Goal: Transaction & Acquisition: Purchase product/service

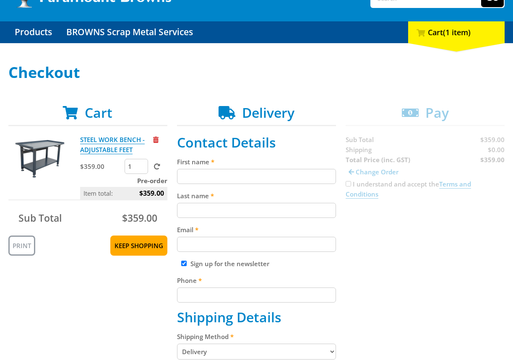
click at [209, 176] on input "First name" at bounding box center [256, 176] width 159 height 15
paste input "[PERSON_NAME]"
type input "[PERSON_NAME]"
click at [218, 206] on input "Last name" at bounding box center [256, 210] width 159 height 15
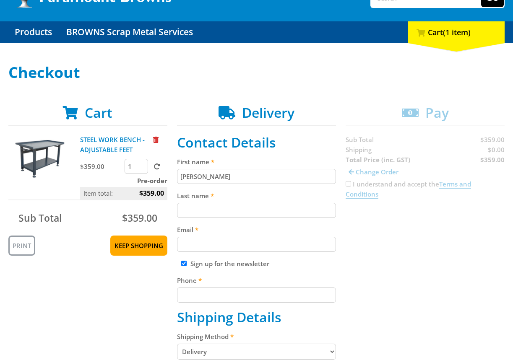
paste input "[PERSON_NAME]"
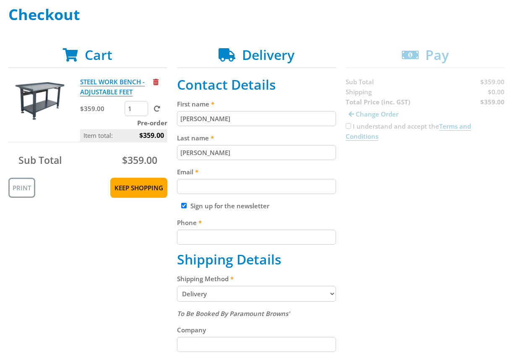
scroll to position [127, 0]
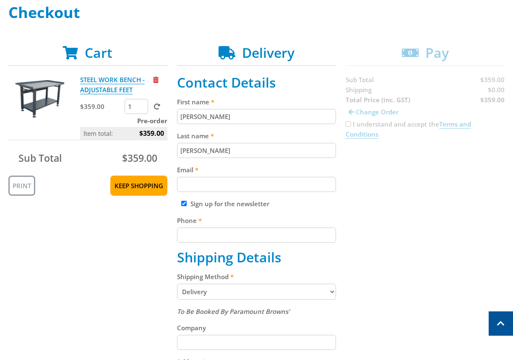
type input "[PERSON_NAME]"
click at [198, 191] on input "Email" at bounding box center [256, 184] width 159 height 15
paste input "[EMAIL_ADDRESS][DOMAIN_NAME]"
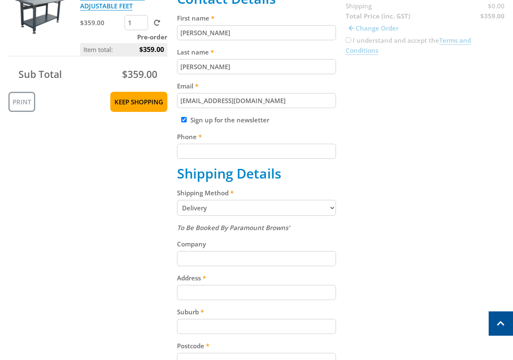
scroll to position [219, 0]
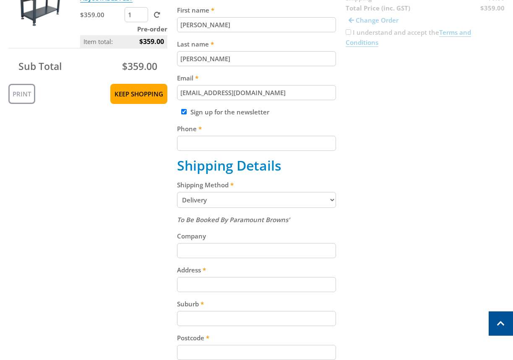
type input "[EMAIL_ADDRESS][DOMAIN_NAME]"
click at [217, 152] on fieldset "Contact Details First name [PERSON_NAME] Last name [PERSON_NAME] Email [EMAIL_A…" at bounding box center [256, 244] width 159 height 523
click at [241, 143] on input "Phone" at bounding box center [256, 143] width 159 height 15
paste input "[PHONE_NUMBER]"
type input "[PHONE_NUMBER]"
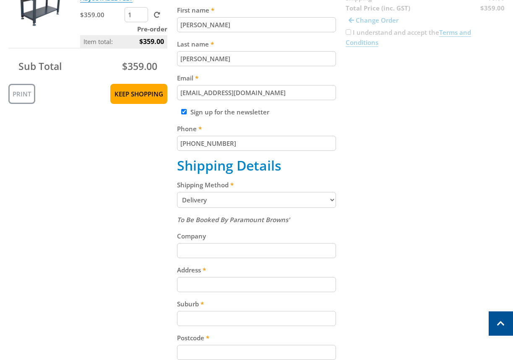
click at [176, 174] on div "Cart STEEL WORK BENCH - ADJUSTABLE FEET $359.00 1 Pre-order Item total: $359.00…" at bounding box center [256, 244] width 496 height 582
click at [178, 170] on h2 "Shipping Details" at bounding box center [256, 166] width 159 height 16
click at [185, 162] on h2 "Shipping Details" at bounding box center [256, 166] width 159 height 16
copy h2 "Shipping"
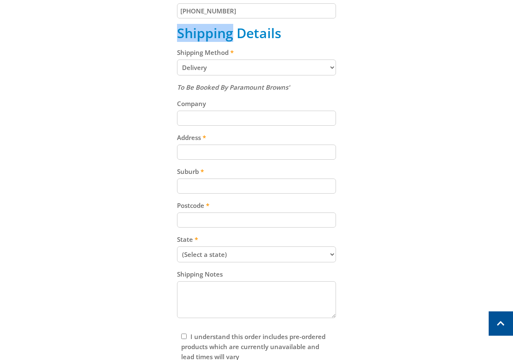
scroll to position [405, 0]
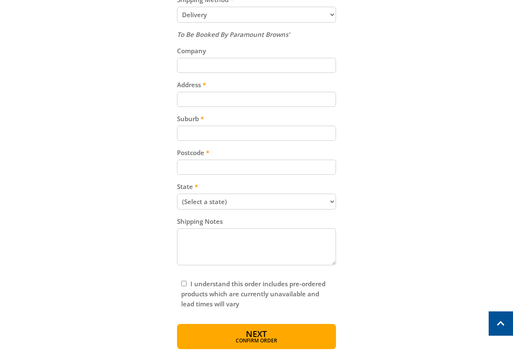
drag, startPoint x: 227, startPoint y: 127, endPoint x: 226, endPoint y: 119, distance: 8.4
click at [226, 127] on input "Suburb" at bounding box center [256, 133] width 159 height 15
click at [230, 89] on label "Address" at bounding box center [256, 85] width 159 height 10
click at [230, 92] on input "Address" at bounding box center [256, 99] width 159 height 15
click at [227, 95] on input "Address" at bounding box center [256, 99] width 159 height 15
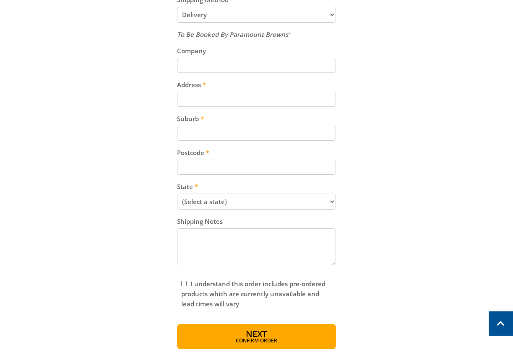
paste input "[STREET_ADDRESS]"
type input "[STREET_ADDRESS]"
click at [225, 131] on input "Suburb" at bounding box center [256, 133] width 159 height 15
paste input "[GEOGRAPHIC_DATA]"
type input "[GEOGRAPHIC_DATA]"
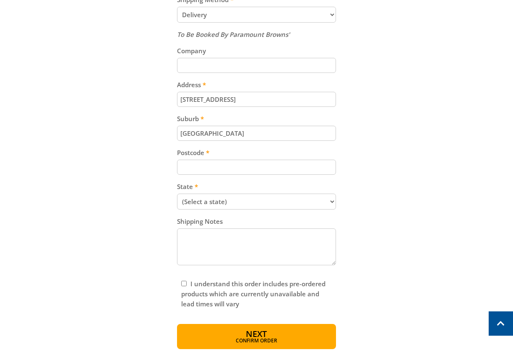
click at [231, 151] on div "To Be Booked By Paramount Browns' Company Address [STREET_ADDRESS] Suburb [GEOG…" at bounding box center [256, 148] width 159 height 239
click at [220, 162] on input "Postcode" at bounding box center [256, 167] width 159 height 15
paste input "5094"
type input "5094"
click at [296, 207] on select "(Select a state) [GEOGRAPHIC_DATA] [GEOGRAPHIC_DATA] [GEOGRAPHIC_DATA] [GEOGRAP…" at bounding box center [256, 202] width 159 height 16
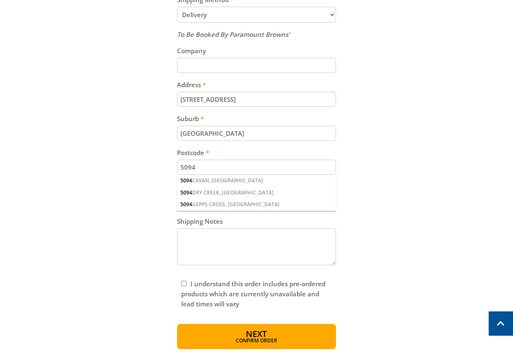
click at [395, 140] on div "Cart STEEL WORK BENCH - ADJUSTABLE FEET $359.00 1 Pre-order Item total: $359.00…" at bounding box center [256, 59] width 496 height 582
click at [300, 227] on div "Shipping Notes" at bounding box center [256, 243] width 159 height 52
click at [356, 185] on div "Cart STEEL WORK BENCH - ADJUSTABLE FEET $359.00 1 Pre-order Item total: $359.00…" at bounding box center [256, 59] width 496 height 582
click at [209, 167] on input "5094" at bounding box center [256, 167] width 159 height 15
click at [208, 104] on input "[STREET_ADDRESS]" at bounding box center [256, 99] width 159 height 15
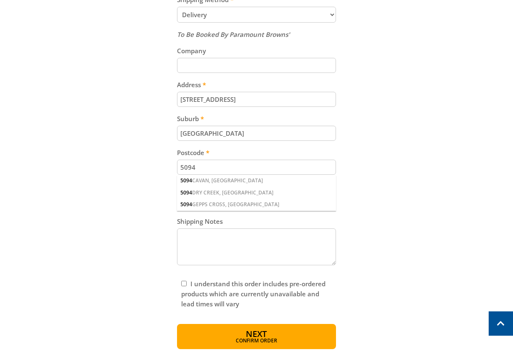
click at [208, 104] on input "[STREET_ADDRESS]" at bounding box center [256, 99] width 159 height 15
click at [205, 138] on input "[GEOGRAPHIC_DATA]" at bounding box center [256, 133] width 159 height 15
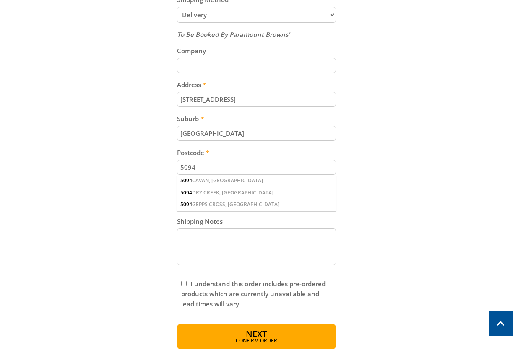
paste input "Gepps Cross"
type input "Gepps Cross"
click at [404, 165] on div "Cart STEEL WORK BENCH - ADJUSTABLE FEET $359.00 1 Pre-order Item total: $359.00…" at bounding box center [256, 59] width 496 height 582
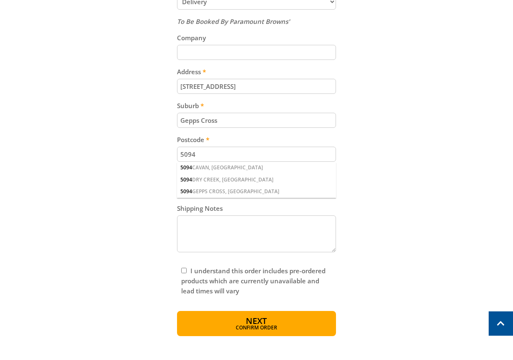
click at [297, 241] on textarea "Shipping Notes" at bounding box center [256, 234] width 159 height 37
click at [279, 324] on button "Next Confirm order" at bounding box center [256, 323] width 159 height 25
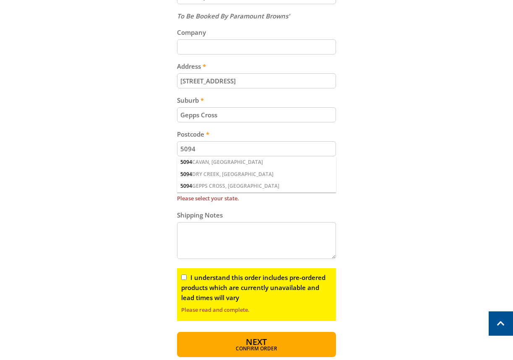
scroll to position [432, 0]
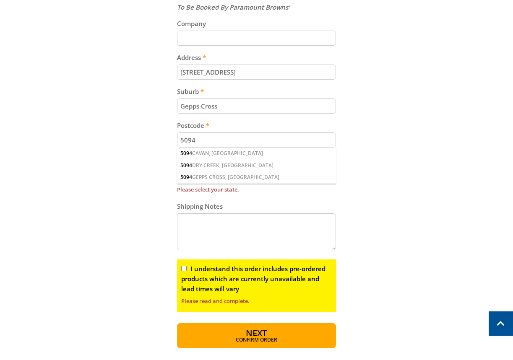
click at [228, 145] on input "5094" at bounding box center [256, 140] width 159 height 15
click at [386, 185] on div "Cart STEEL WORK BENCH - ADJUSTABLE FEET $359.00 1 Pre-order Item total: $359.00…" at bounding box center [256, 44] width 496 height 608
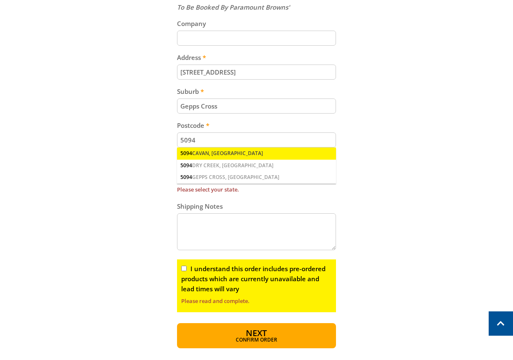
click at [317, 155] on div "5094 CAVAN, [GEOGRAPHIC_DATA]" at bounding box center [256, 154] width 159 height 12
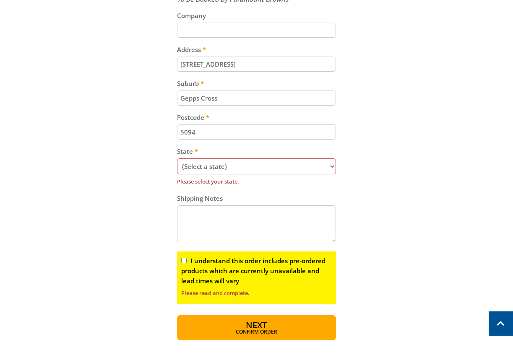
scroll to position [441, 0]
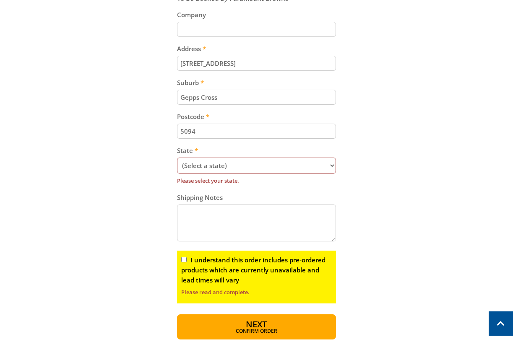
click at [314, 167] on select "(Select a state) [GEOGRAPHIC_DATA] [GEOGRAPHIC_DATA] [GEOGRAPHIC_DATA] [GEOGRAP…" at bounding box center [256, 166] width 159 height 16
select select "SA"
click at [177, 158] on select "(Select a state) [GEOGRAPHIC_DATA] [GEOGRAPHIC_DATA] [GEOGRAPHIC_DATA] [GEOGRAP…" at bounding box center [256, 166] width 159 height 16
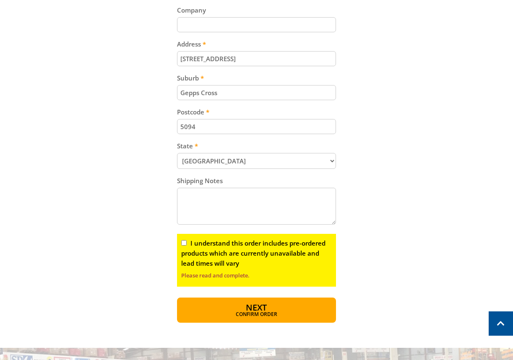
scroll to position [449, 0]
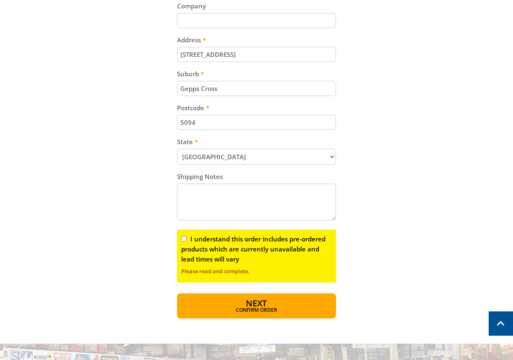
click at [183, 239] on input "I understand this order includes pre-ordered products which are currently unava…" at bounding box center [183, 238] width 5 height 5
checkbox input "true"
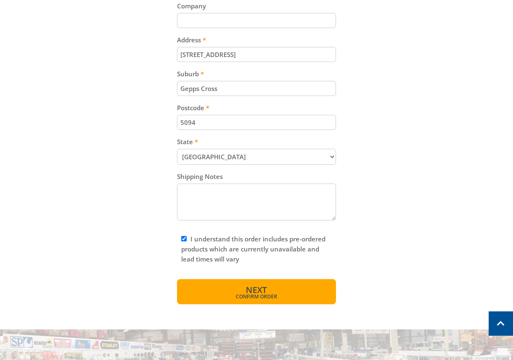
click at [248, 292] on span "Next" at bounding box center [256, 290] width 21 height 11
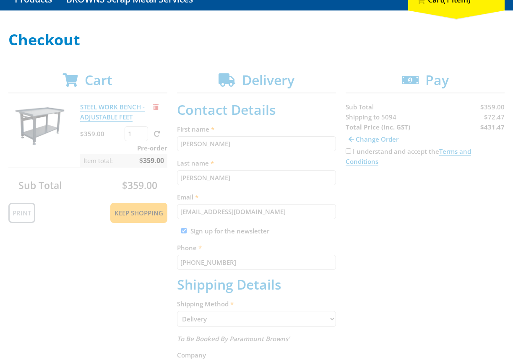
scroll to position [102, 0]
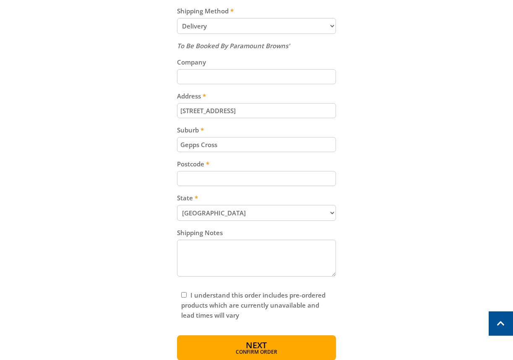
scroll to position [393, 0]
click at [229, 173] on input "Postcode" at bounding box center [256, 179] width 159 height 15
paste input "5094"
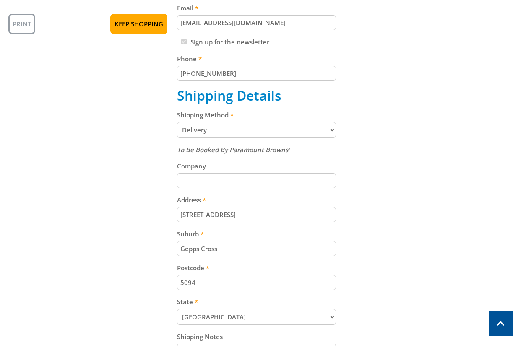
scroll to position [270, 0]
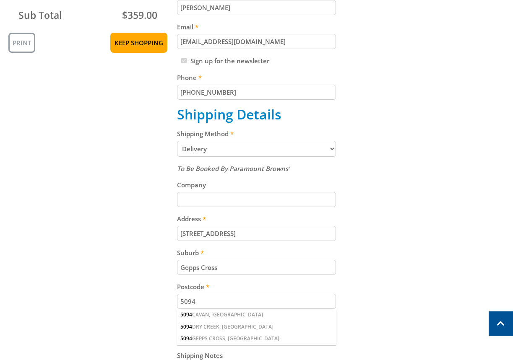
type input "5094"
click at [274, 147] on select "Pickup from Gepps Cross Delivery" at bounding box center [256, 149] width 159 height 16
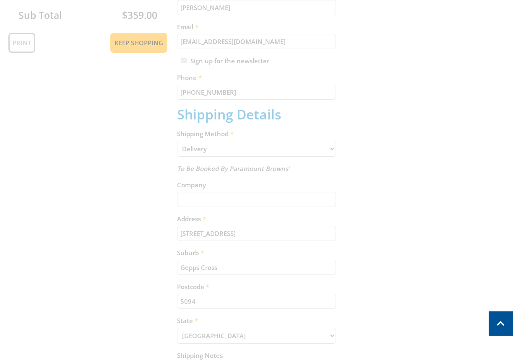
select select "Pickup"
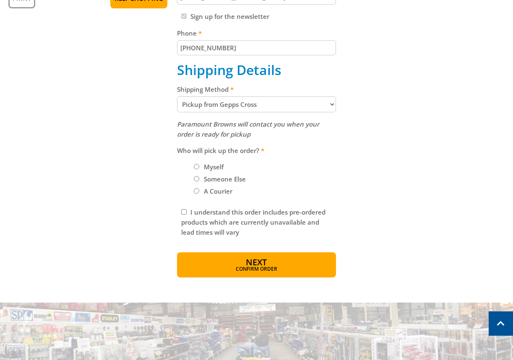
scroll to position [315, 0]
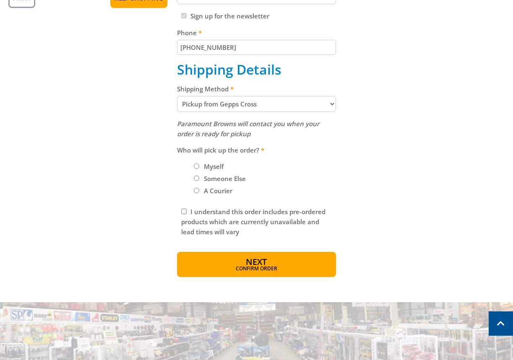
click at [221, 167] on label "Myself" at bounding box center [214, 166] width 26 height 14
click at [199, 167] on input "Myself" at bounding box center [196, 166] width 5 height 5
radio input "true"
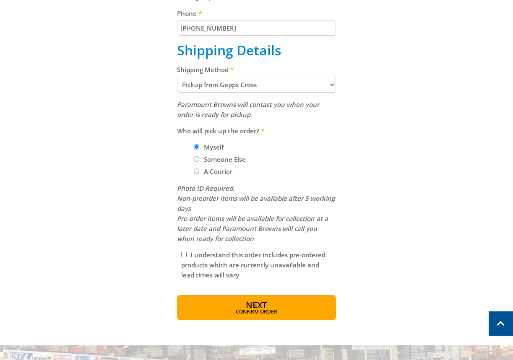
scroll to position [336, 0]
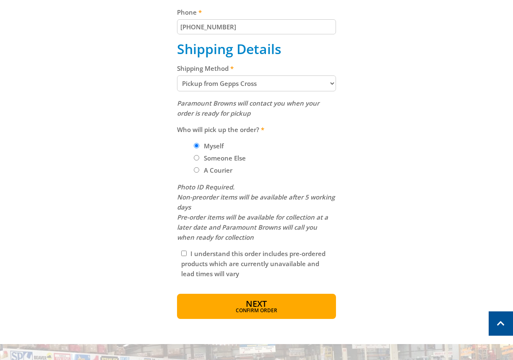
click at [195, 246] on div "I understand this order includes pre-ordered products which are currently unava…" at bounding box center [256, 264] width 159 height 39
click at [193, 255] on label "I understand this order includes pre-ordered products which are currently unava…" at bounding box center [253, 264] width 144 height 29
click at [187, 255] on input "I understand this order includes pre-ordered products which are currently unava…" at bounding box center [183, 253] width 5 height 5
checkbox input "true"
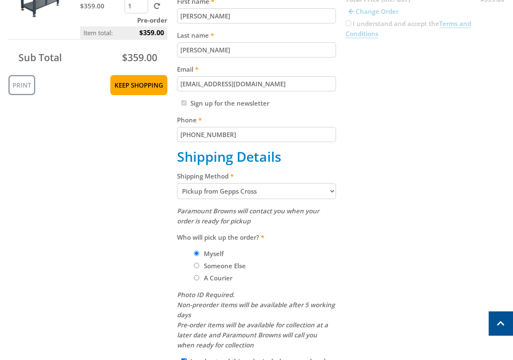
scroll to position [229, 0]
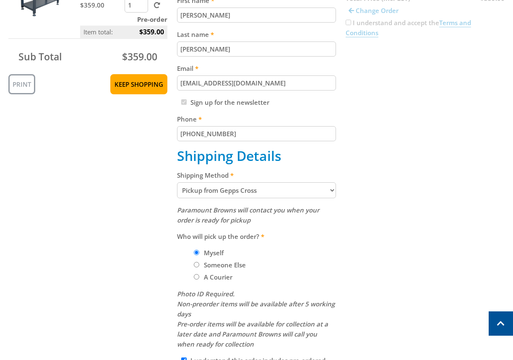
click at [287, 198] on select "Pickup from Gepps Cross Delivery" at bounding box center [256, 191] width 159 height 16
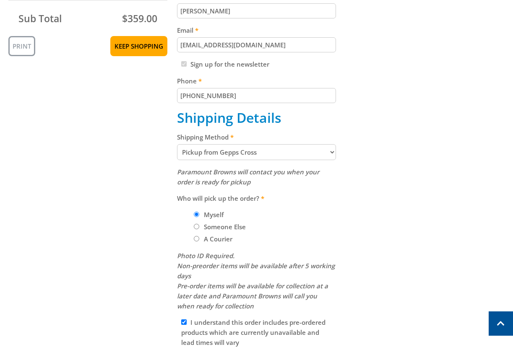
scroll to position [274, 0]
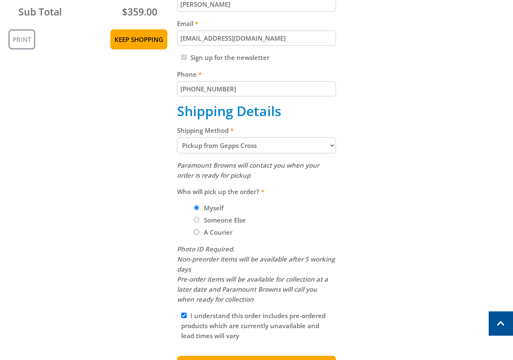
click at [265, 147] on select "Pickup from Gepps Cross Delivery" at bounding box center [256, 146] width 159 height 16
select select "Delivery"
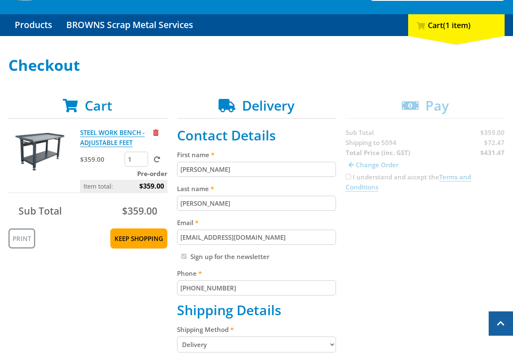
scroll to position [0, 0]
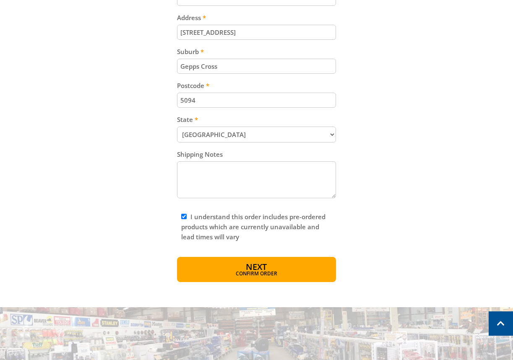
scroll to position [478, 0]
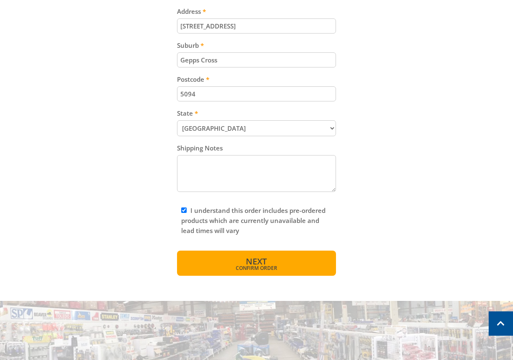
click at [281, 261] on button "Next Confirm order" at bounding box center [256, 263] width 159 height 25
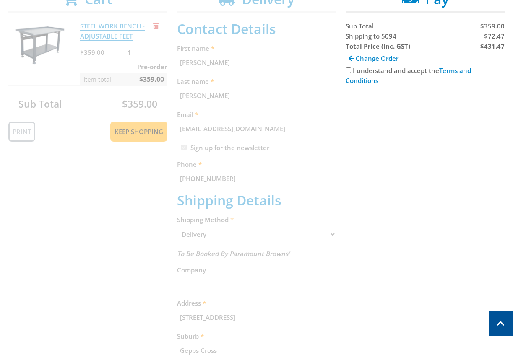
scroll to position [172, 0]
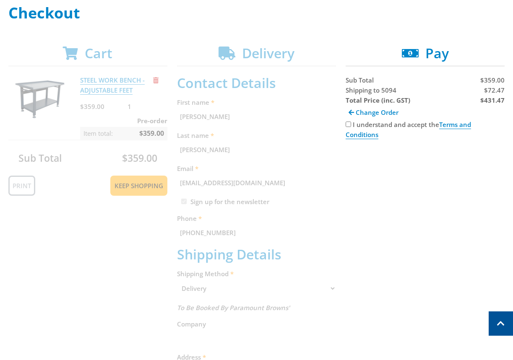
click at [348, 126] on input "I understand and accept the Terms and Conditions" at bounding box center [348, 124] width 5 height 5
checkbox input "true"
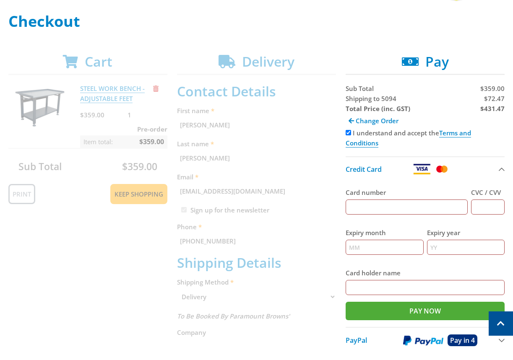
scroll to position [91, 0]
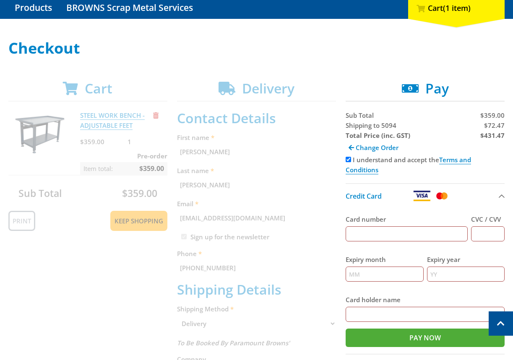
click at [498, 138] on strong "$431.47" at bounding box center [492, 135] width 24 height 8
copy strong "431.47"
click at [502, 126] on span "$72.47" at bounding box center [494, 125] width 21 height 8
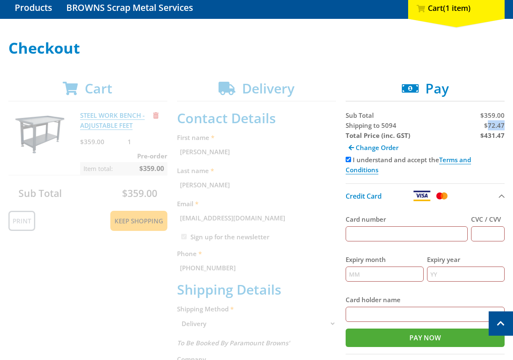
copy span "72.47"
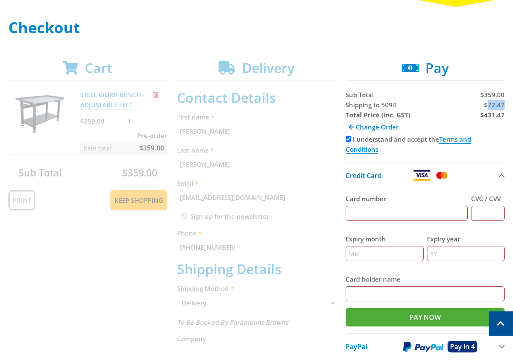
scroll to position [113, 0]
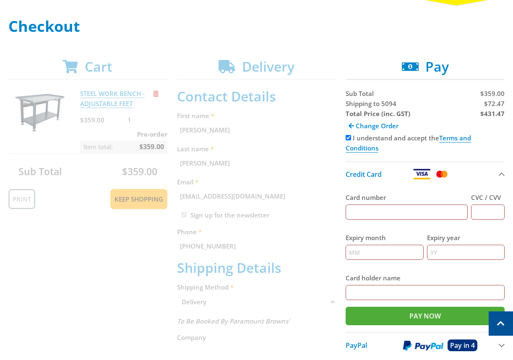
click at [441, 211] on input "Card number" at bounding box center [407, 212] width 122 height 15
paste input "5454545454545454"
type input "5454545454545454"
click at [483, 210] on input "CVC / CVV" at bounding box center [488, 212] width 34 height 15
type input "123"
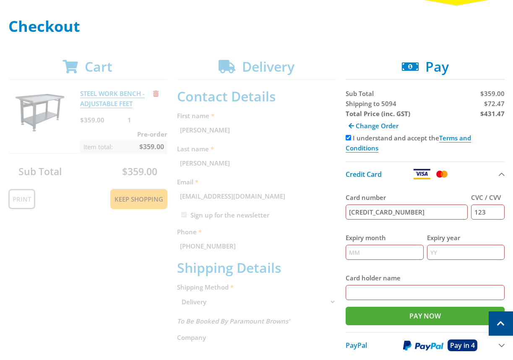
click at [371, 252] on input "Expiry month" at bounding box center [385, 252] width 78 height 15
click at [446, 251] on input "Expiry year" at bounding box center [466, 252] width 78 height 15
click at [384, 249] on input "122" at bounding box center [385, 252] width 78 height 15
type input "12"
click at [433, 252] on input "Expiry year" at bounding box center [466, 252] width 78 height 15
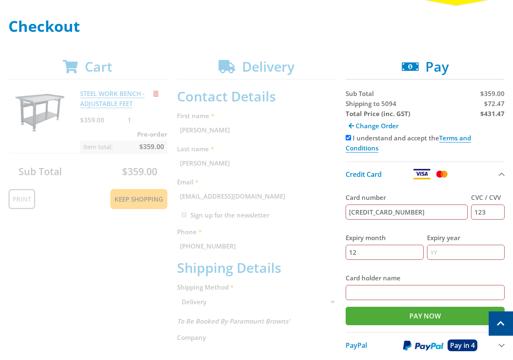
type input "1"
type input "25"
click at [393, 296] on input "Card holder name" at bounding box center [425, 292] width 159 height 15
paste input "[PERSON_NAME]"
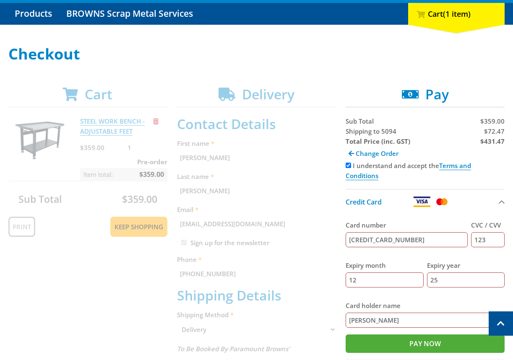
scroll to position [81, 0]
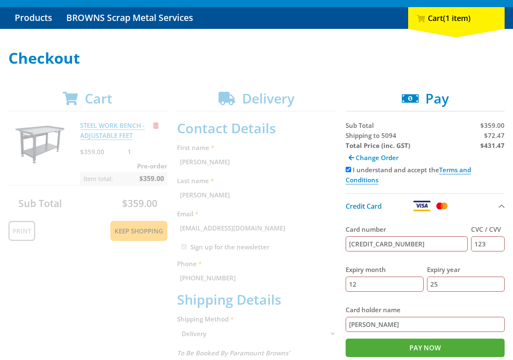
type input "[PERSON_NAME]"
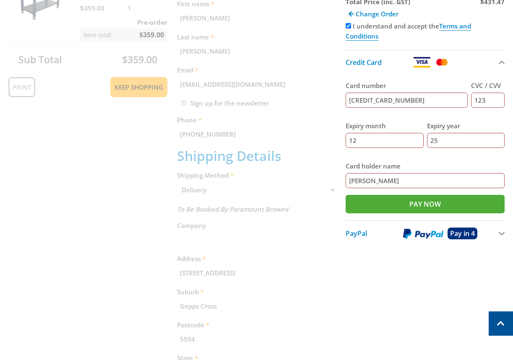
scroll to position [338, 0]
